Goal: Information Seeking & Learning: Learn about a topic

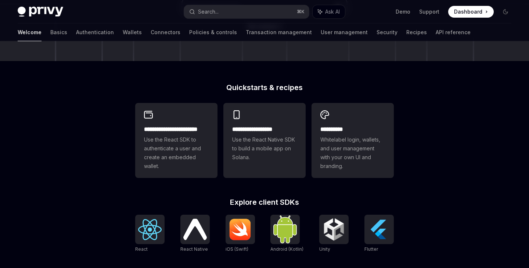
scroll to position [148, 0]
click at [164, 127] on h2 "**********" at bounding box center [176, 129] width 65 height 9
type textarea "*"
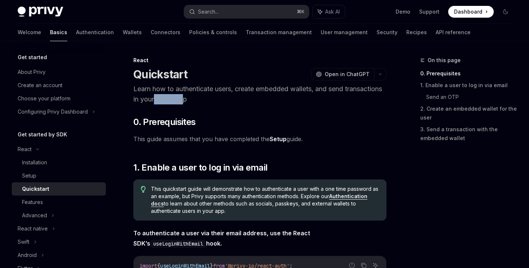
drag, startPoint x: 195, startPoint y: 98, endPoint x: 224, endPoint y: 98, distance: 29.4
click at [224, 98] on p "Learn how to authenticate users, create embedded wallets, and send transactions…" at bounding box center [259, 94] width 253 height 21
click at [207, 121] on h2 "​ 0. Prerequisites" at bounding box center [259, 122] width 253 height 12
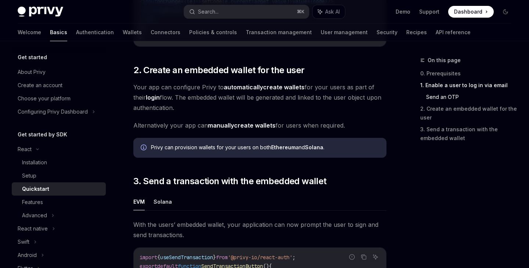
scroll to position [511, 0]
